Goal: Task Accomplishment & Management: Use online tool/utility

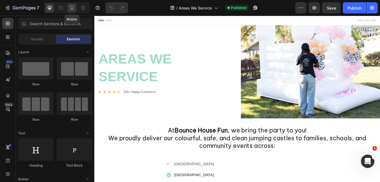
click at [73, 8] on icon at bounding box center [71, 8] width 3 height 4
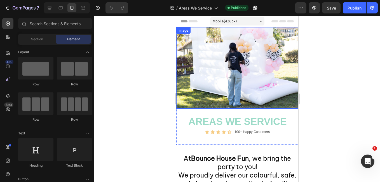
click at [292, 72] on img at bounding box center [237, 67] width 122 height 81
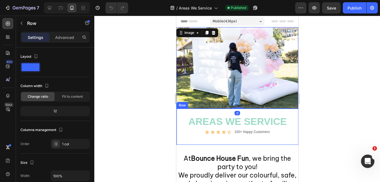
click at [290, 117] on div "Areas We Service Heading Icon Icon Icon Icon Icon Icon List Icon List 100+ Happ…" at bounding box center [237, 126] width 122 height 36
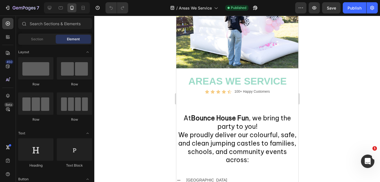
scroll to position [48, 0]
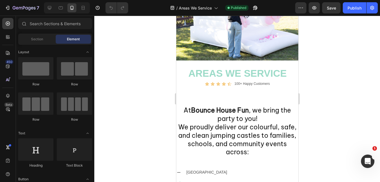
drag, startPoint x: 295, startPoint y: 52, endPoint x: 474, endPoint y: 93, distance: 183.6
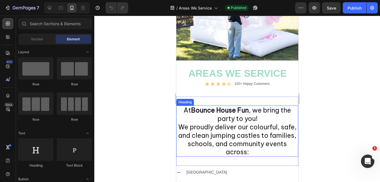
click at [288, 114] on h2 "At [GEOGRAPHIC_DATA] Fun , we bring the party to you! We proudly deliver our co…" at bounding box center [237, 130] width 122 height 51
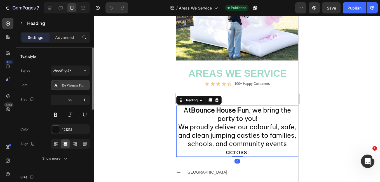
click at [78, 86] on div "Be Vietnam Pro" at bounding box center [75, 85] width 26 height 5
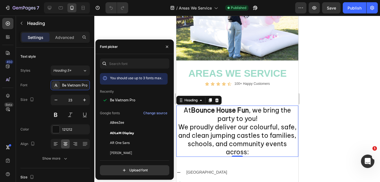
click at [108, 31] on div at bounding box center [236, 99] width 285 height 166
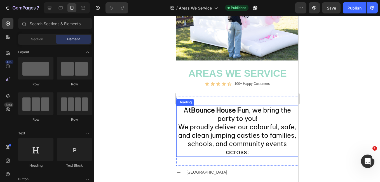
click at [183, 131] on h2 "At [GEOGRAPHIC_DATA] Fun , we bring the party to you! We proudly deliver our co…" at bounding box center [237, 130] width 122 height 51
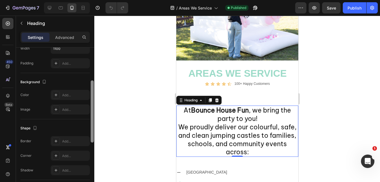
scroll to position [124, 0]
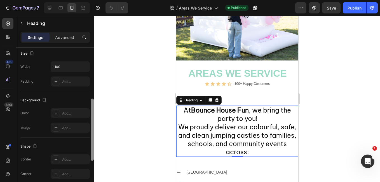
drag, startPoint x: 92, startPoint y: 77, endPoint x: 93, endPoint y: 128, distance: 51.2
click at [93, 128] on div at bounding box center [92, 129] width 3 height 62
click at [65, 64] on input "1100" at bounding box center [70, 66] width 39 height 10
click at [84, 68] on icon "button" at bounding box center [85, 67] width 6 height 6
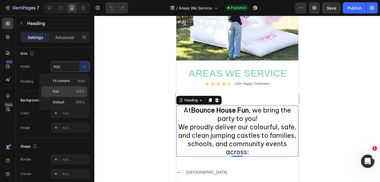
click at [77, 90] on span "100%" at bounding box center [79, 91] width 9 height 5
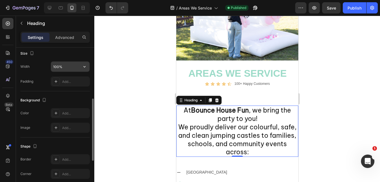
click at [68, 69] on input "100%" at bounding box center [70, 66] width 39 height 10
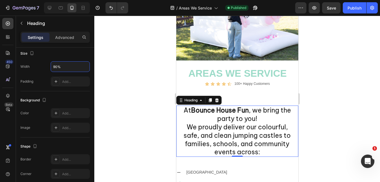
type input "90%"
click at [107, 81] on div at bounding box center [236, 99] width 285 height 166
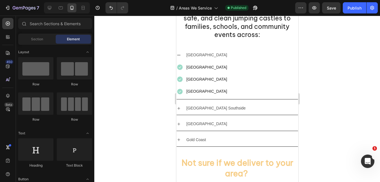
scroll to position [158, 0]
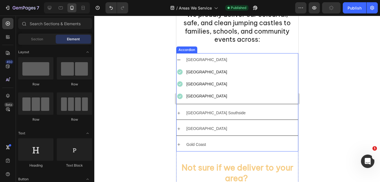
click at [271, 54] on div "[GEOGRAPHIC_DATA]" at bounding box center [236, 59] width 121 height 13
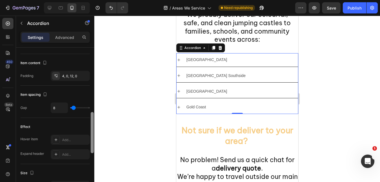
drag, startPoint x: 91, startPoint y: 86, endPoint x: 93, endPoint y: 147, distance: 61.2
click at [93, 147] on div at bounding box center [92, 132] width 3 height 41
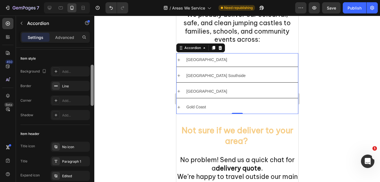
scroll to position [27, 0]
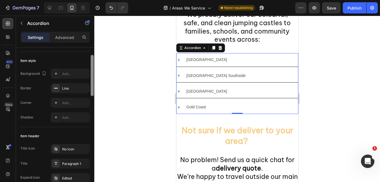
drag, startPoint x: 92, startPoint y: 134, endPoint x: 91, endPoint y: 80, distance: 53.7
click at [91, 80] on div at bounding box center [92, 75] width 3 height 41
click at [246, 56] on div "[GEOGRAPHIC_DATA]" at bounding box center [241, 59] width 112 height 9
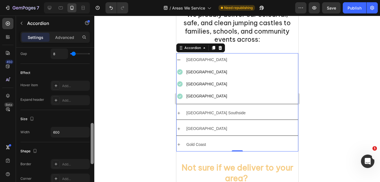
scroll to position [271, 0]
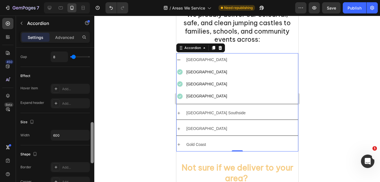
drag, startPoint x: 92, startPoint y: 72, endPoint x: 92, endPoint y: 139, distance: 66.8
click at [92, 139] on div at bounding box center [92, 142] width 3 height 41
click at [84, 133] on icon "button" at bounding box center [85, 135] width 6 height 6
click at [76, 133] on input "600" at bounding box center [70, 135] width 39 height 10
click at [88, 135] on button "button" at bounding box center [84, 135] width 10 height 10
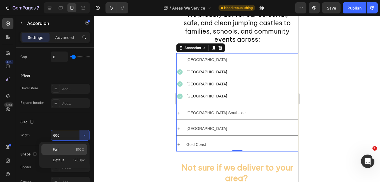
click at [80, 147] on span "100%" at bounding box center [79, 149] width 9 height 5
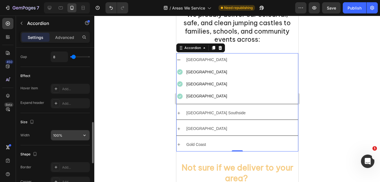
click at [70, 137] on input "100%" at bounding box center [70, 135] width 39 height 10
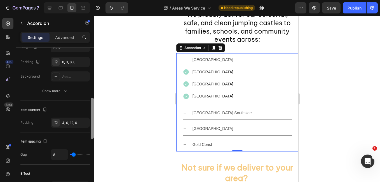
drag, startPoint x: 91, startPoint y: 132, endPoint x: 93, endPoint y: 105, distance: 26.9
click at [93, 105] on div at bounding box center [92, 118] width 3 height 41
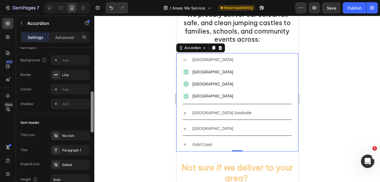
scroll to position [39, 0]
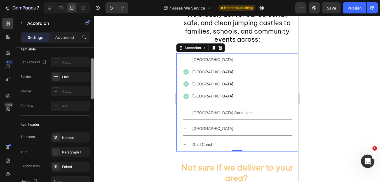
drag, startPoint x: 93, startPoint y: 105, endPoint x: 94, endPoint y: 68, distance: 36.9
click at [94, 68] on div at bounding box center [92, 123] width 4 height 150
type input "90%"
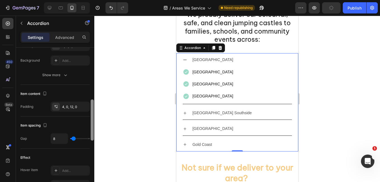
drag, startPoint x: 94, startPoint y: 68, endPoint x: 94, endPoint y: 61, distance: 7.0
click at [94, 61] on div at bounding box center [92, 123] width 4 height 150
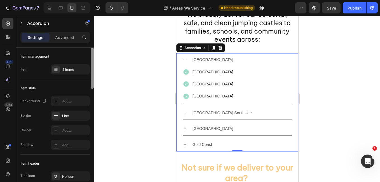
drag, startPoint x: 91, startPoint y: 106, endPoint x: 97, endPoint y: 27, distance: 80.1
click at [97, 0] on div "7 Version history / Areas We Service Need republishing Preview Save Publish 450…" at bounding box center [190, 0] width 380 height 0
click at [122, 36] on div at bounding box center [236, 99] width 285 height 166
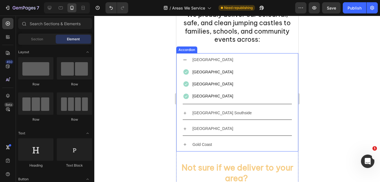
click at [228, 61] on div "[GEOGRAPHIC_DATA]" at bounding box center [241, 59] width 100 height 9
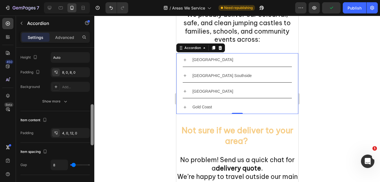
scroll to position [172, 0]
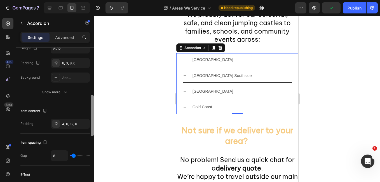
drag, startPoint x: 93, startPoint y: 65, endPoint x: 95, endPoint y: 113, distance: 47.3
click at [95, 0] on div "7 Version history / Areas We Service Need republishing Preview Publish 450 Beta…" at bounding box center [190, 0] width 380 height 0
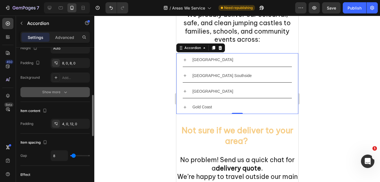
click at [68, 91] on button "Show more" at bounding box center [54, 92] width 69 height 10
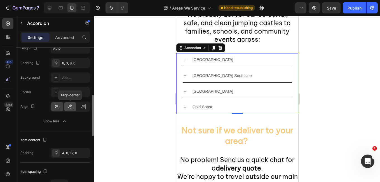
click at [70, 103] on div at bounding box center [70, 106] width 12 height 9
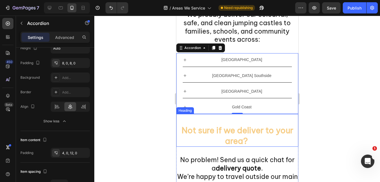
click at [178, 140] on h2 "Not sure if we deliver to your area?" at bounding box center [237, 130] width 122 height 33
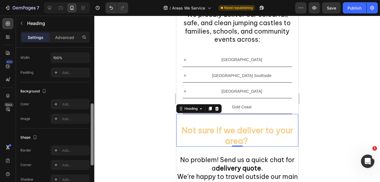
scroll to position [134, 0]
drag, startPoint x: 91, startPoint y: 86, endPoint x: 87, endPoint y: 141, distance: 55.7
click at [87, 141] on div "Text style Styles Heading 4* Font Be Vietnam Pro Size 29 Color F6CC84 Align Sho…" at bounding box center [55, 123] width 78 height 150
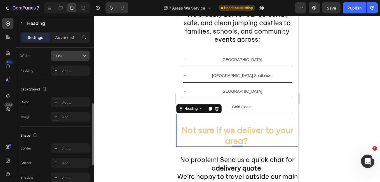
click at [67, 58] on input "100%" at bounding box center [70, 56] width 39 height 10
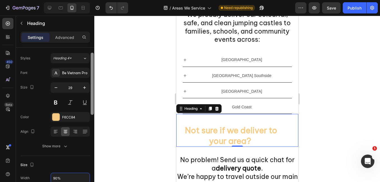
scroll to position [213, 0]
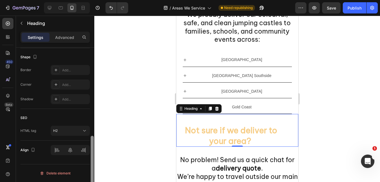
drag, startPoint x: 93, startPoint y: 124, endPoint x: 93, endPoint y: 186, distance: 62.1
click at [93, 0] on html "7 Version history / Areas We Service Need republishing Preview Save Publish 450…" at bounding box center [190, 0] width 380 height 0
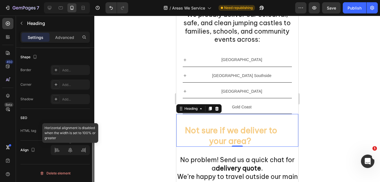
type input "90%"
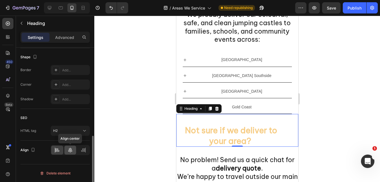
click at [71, 151] on icon at bounding box center [70, 150] width 6 height 6
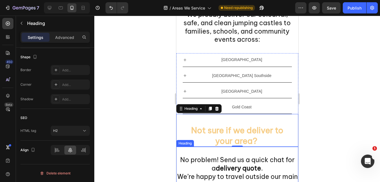
click at [185, 160] on h2 "No problem! Send us a quick chat for a delivery quote . We’re happy to travel o…" at bounding box center [237, 171] width 122 height 51
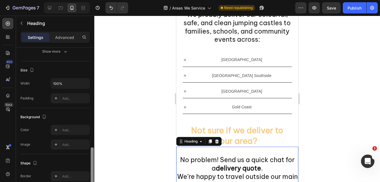
drag, startPoint x: 92, startPoint y: 160, endPoint x: 96, endPoint y: 114, distance: 45.8
click at [96, 0] on div "7 Version history / Areas We Service Need republishing Preview Save Publish 450…" at bounding box center [190, 0] width 380 height 0
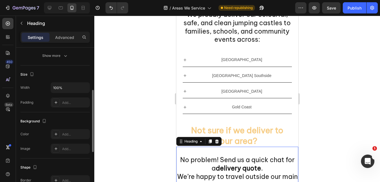
click at [96, 114] on div at bounding box center [236, 99] width 285 height 166
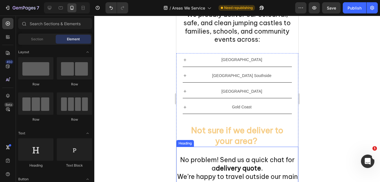
click at [179, 157] on h2 "No problem! Send us a quick chat for a delivery quote . We’re happy to travel o…" at bounding box center [237, 171] width 122 height 51
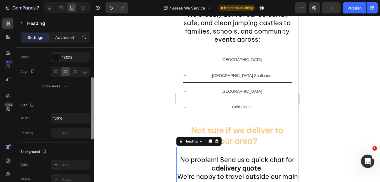
scroll to position [82, 0]
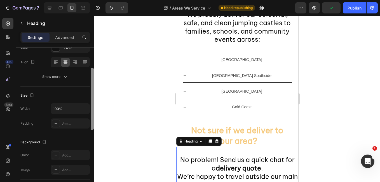
drag, startPoint x: 93, startPoint y: 90, endPoint x: 92, endPoint y: 124, distance: 33.8
click at [92, 124] on div at bounding box center [92, 99] width 3 height 62
click at [69, 106] on input "100%" at bounding box center [70, 108] width 39 height 10
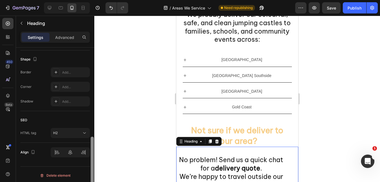
scroll to position [213, 0]
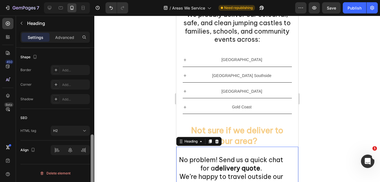
drag, startPoint x: 93, startPoint y: 112, endPoint x: 93, endPoint y: 175, distance: 62.9
click at [93, 175] on div at bounding box center [92, 165] width 3 height 62
type input "90%"
click at [186, 171] on h2 "No problem! Send us a quick chat for a delivery quote . We’re happy to travel o…" at bounding box center [231, 171] width 110 height 51
click at [72, 150] on icon at bounding box center [70, 150] width 6 height 6
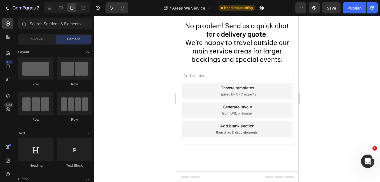
scroll to position [292, 0]
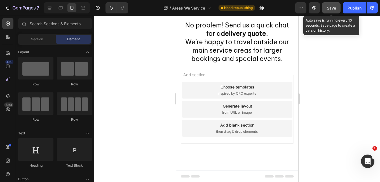
click at [328, 9] on span "Save" at bounding box center [330, 8] width 9 height 5
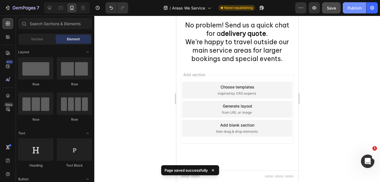
click at [349, 8] on div "Publish" at bounding box center [354, 8] width 14 height 6
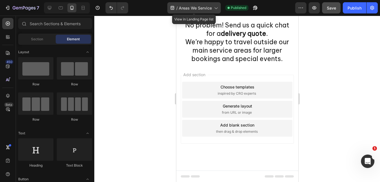
click at [205, 5] on span "Areas We Service" at bounding box center [195, 8] width 33 height 6
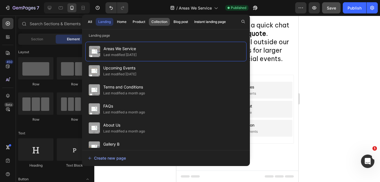
click at [162, 21] on div "Collection" at bounding box center [159, 21] width 16 height 5
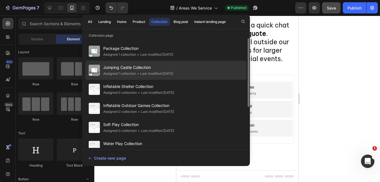
click at [154, 71] on div "• Last modified [DATE]" at bounding box center [154, 74] width 37 height 6
